Goal: Task Accomplishment & Management: Use online tool/utility

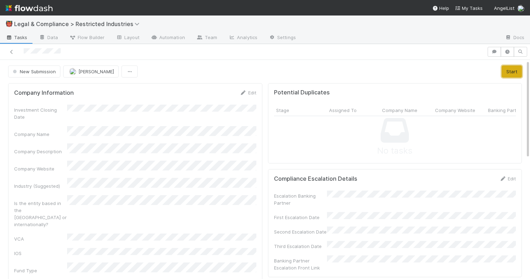
click at [509, 69] on button "Start" at bounding box center [511, 72] width 20 height 12
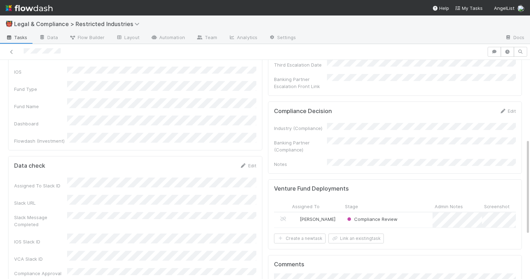
scroll to position [186, 0]
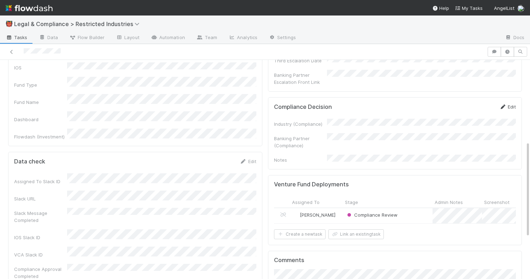
click at [512, 104] on link "Edit" at bounding box center [507, 107] width 17 height 6
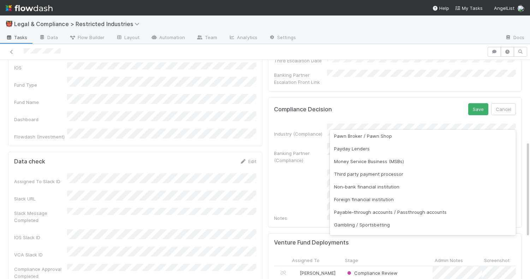
scroll to position [74, 0]
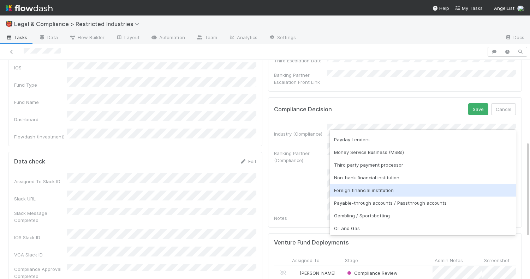
click at [404, 194] on div "Foreign financial institution" at bounding box center [423, 190] width 186 height 13
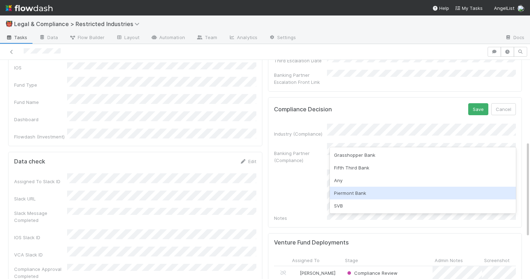
click at [388, 192] on div "Piermont Bank" at bounding box center [423, 193] width 186 height 13
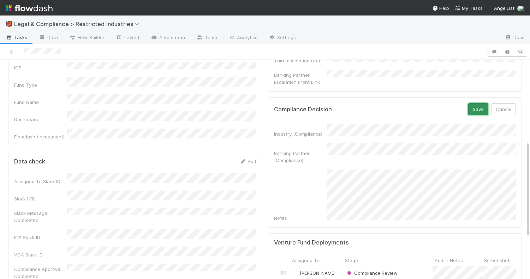
click at [476, 103] on button "Save" at bounding box center [478, 109] width 20 height 12
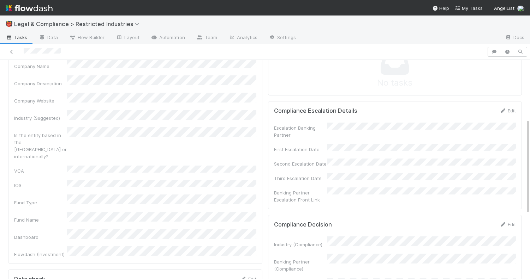
scroll to position [0, 0]
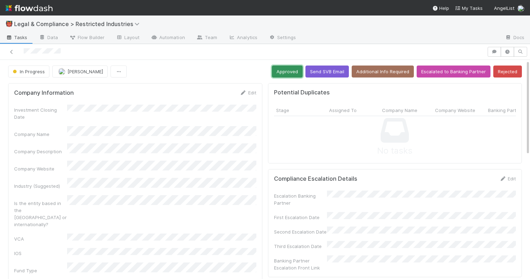
click at [287, 74] on button "Approved" at bounding box center [287, 72] width 31 height 12
